Goal: Information Seeking & Learning: Learn about a topic

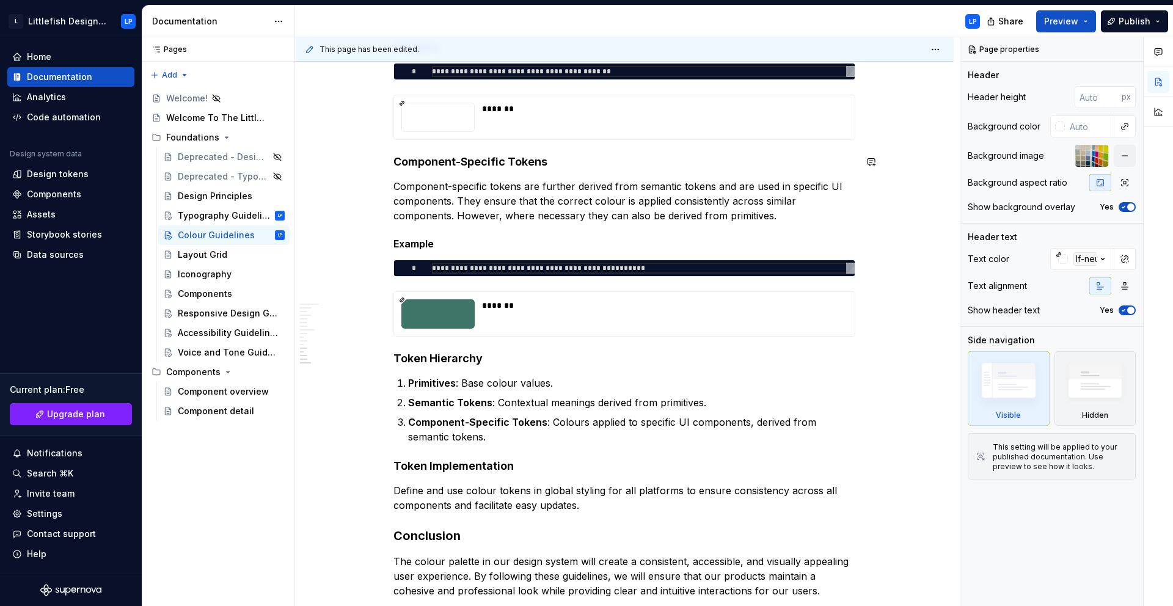
scroll to position [3524, 0]
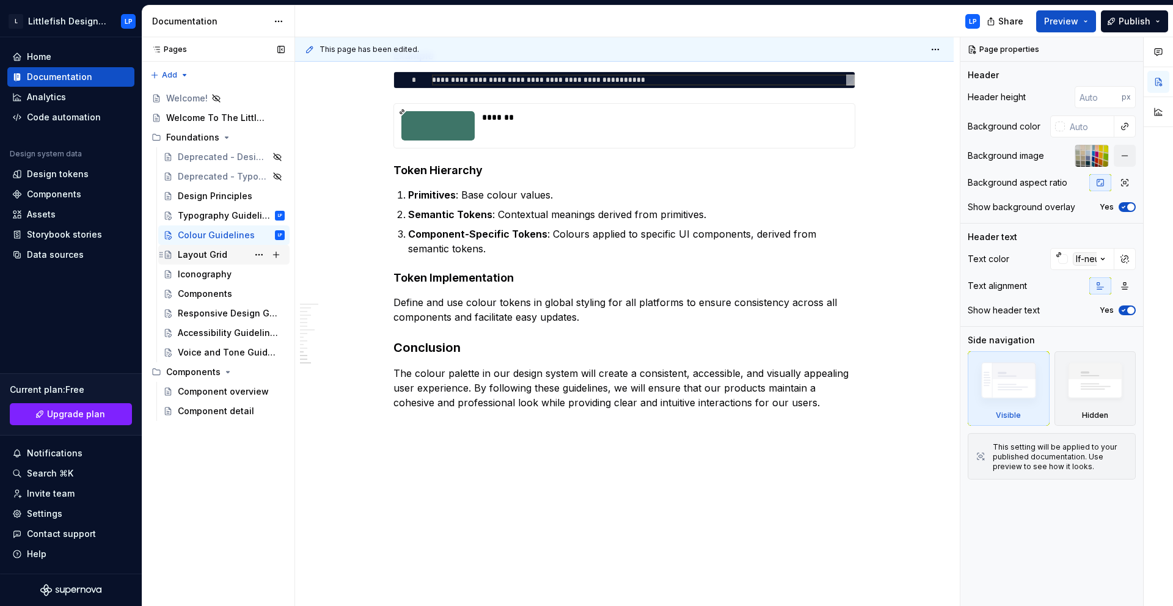
click at [211, 259] on div "Layout Grid" at bounding box center [202, 255] width 49 height 12
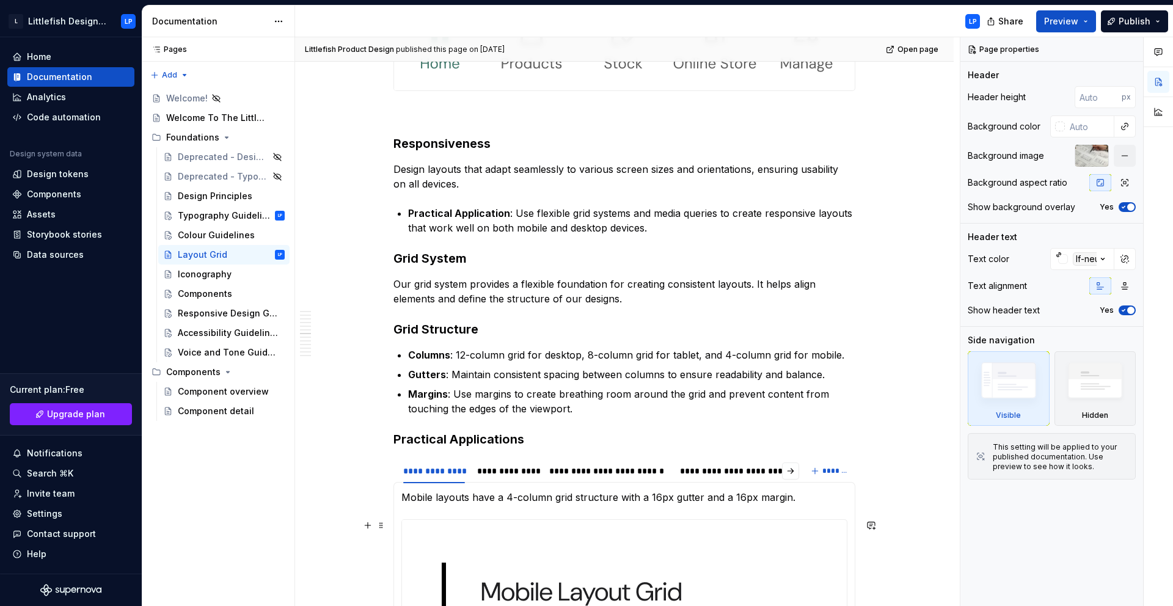
scroll to position [3657, 0]
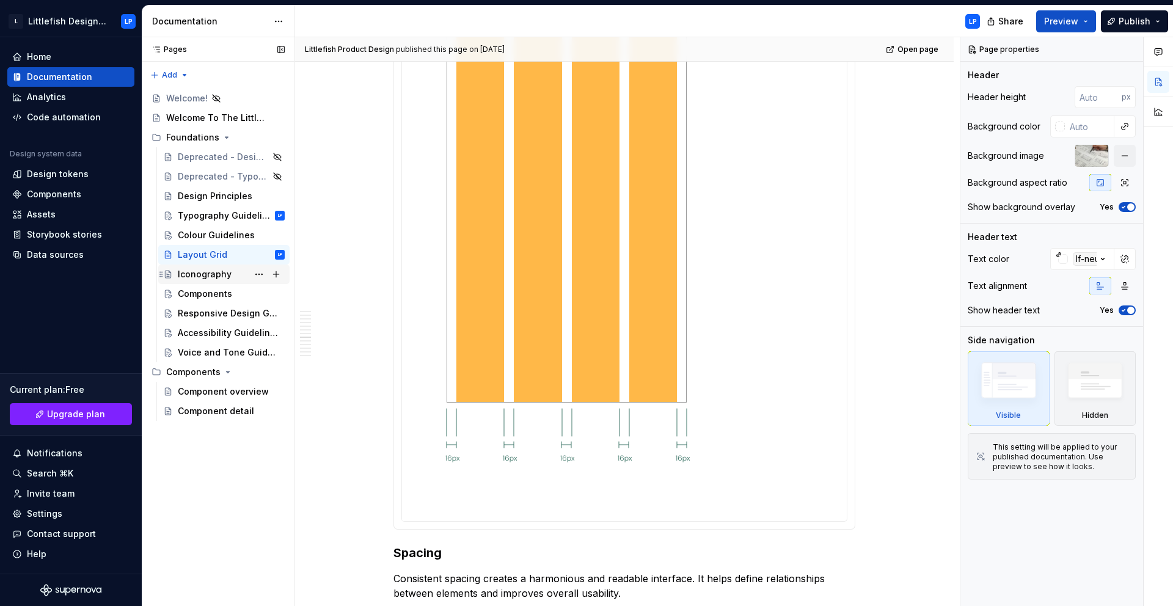
click at [184, 275] on div "Iconography" at bounding box center [205, 274] width 54 height 12
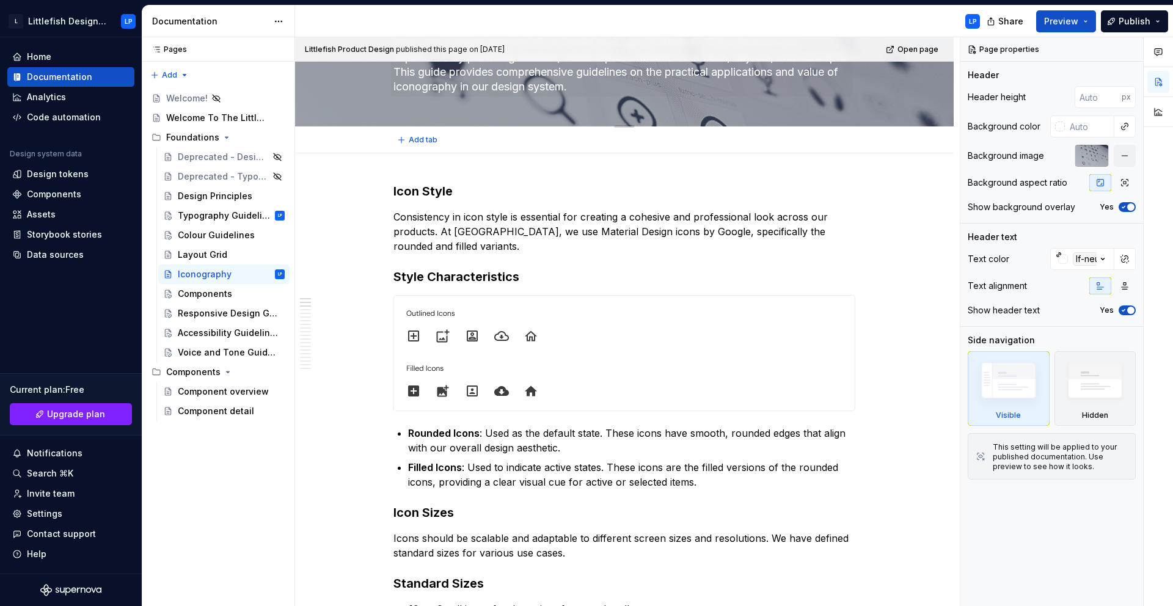
type textarea "*"
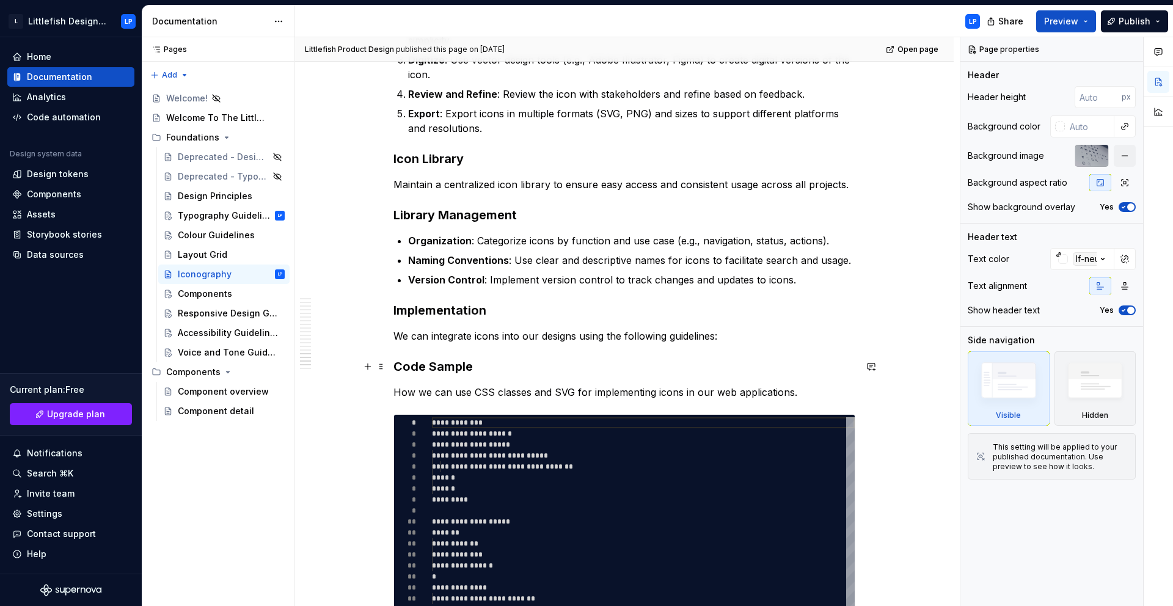
scroll to position [2252, 0]
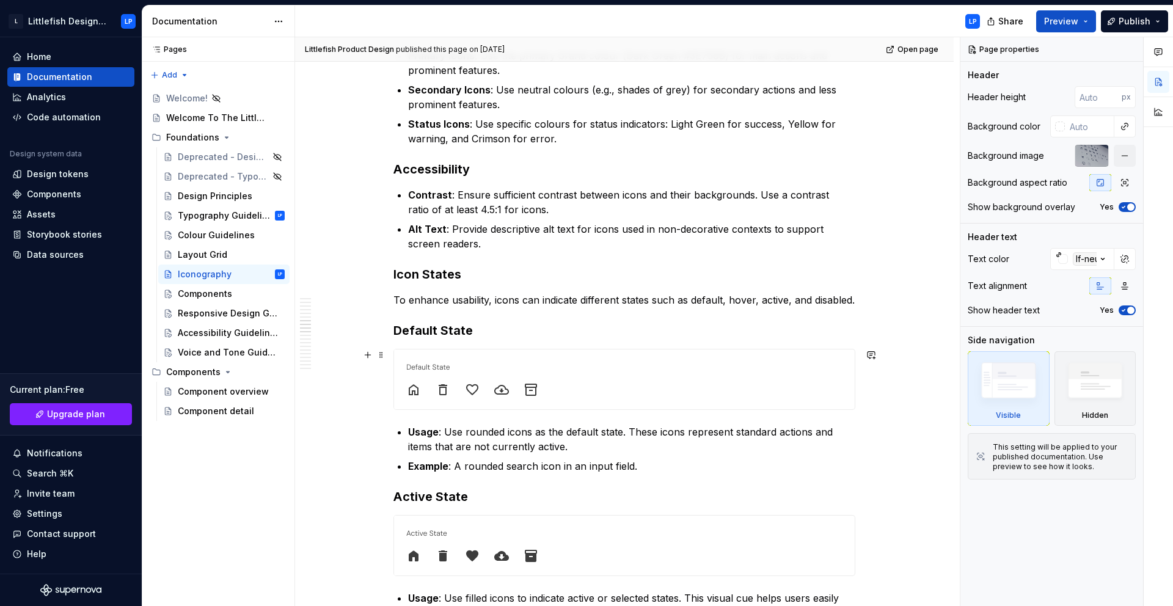
scroll to position [988, 0]
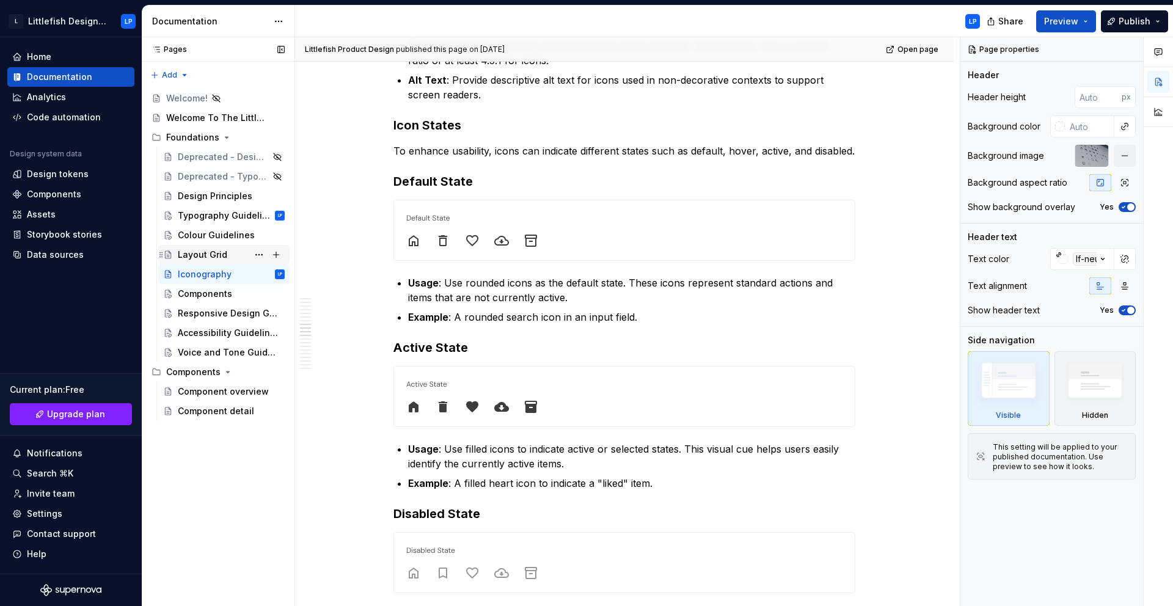
click at [213, 253] on div "Layout Grid" at bounding box center [202, 255] width 49 height 12
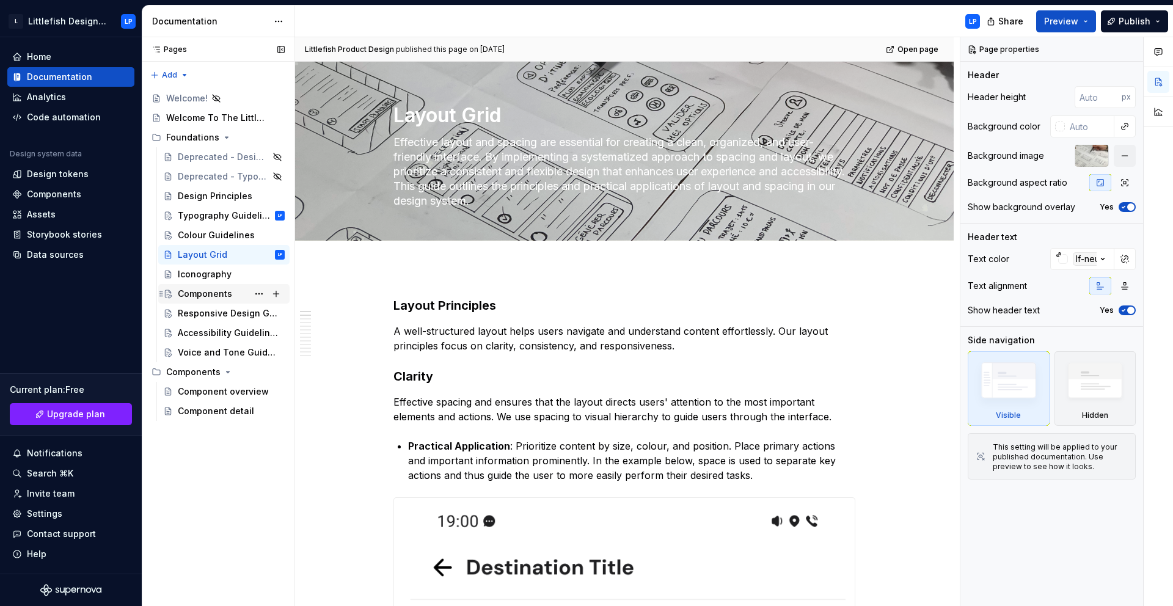
click at [226, 296] on div "Components" at bounding box center [205, 294] width 54 height 12
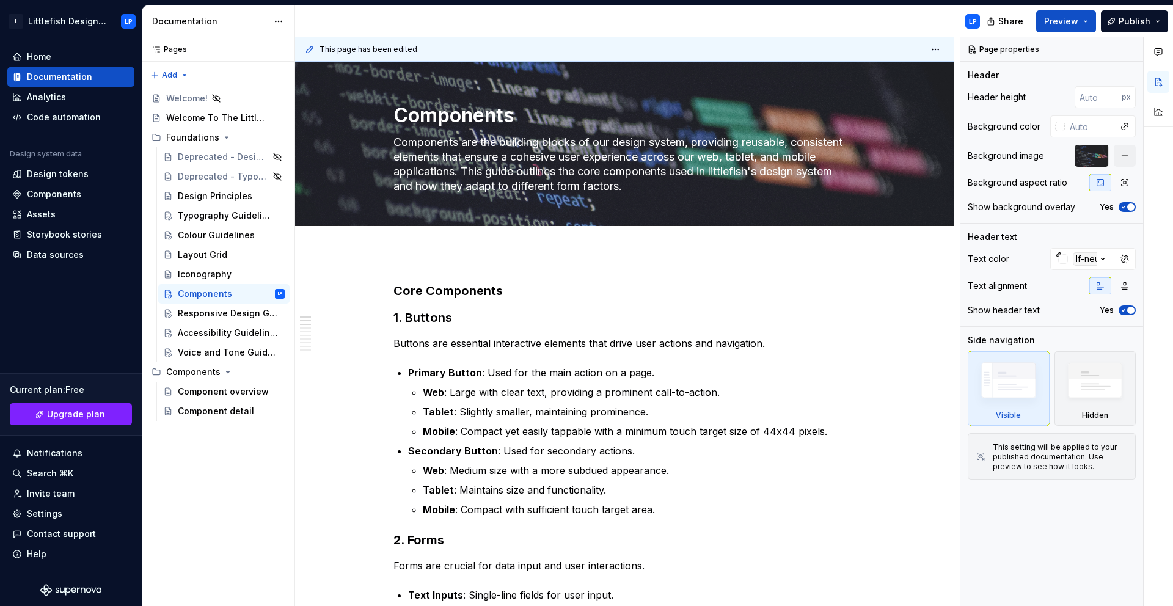
type textarea "*"
